Goal: Navigation & Orientation: Find specific page/section

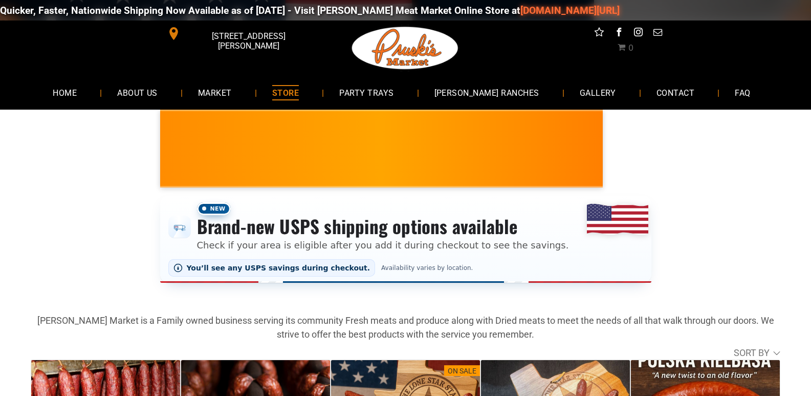
click at [299, 97] on span "STORE" at bounding box center [285, 92] width 27 height 15
click at [479, 91] on span "[PERSON_NAME] RANCHES" at bounding box center [487, 92] width 106 height 15
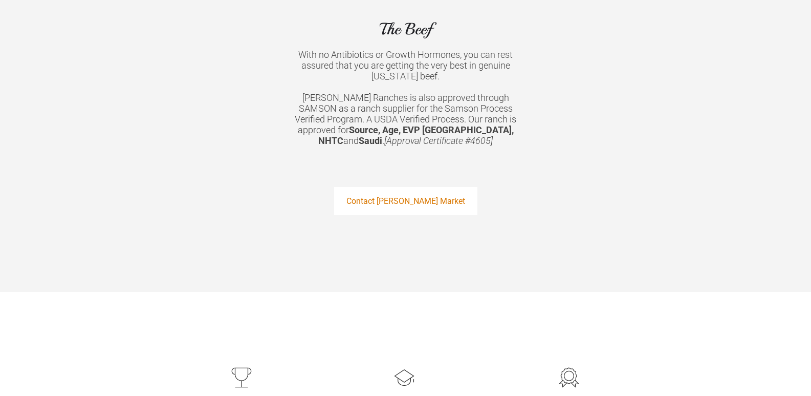
scroll to position [1193, 0]
